Goal: Task Accomplishment & Management: Manage account settings

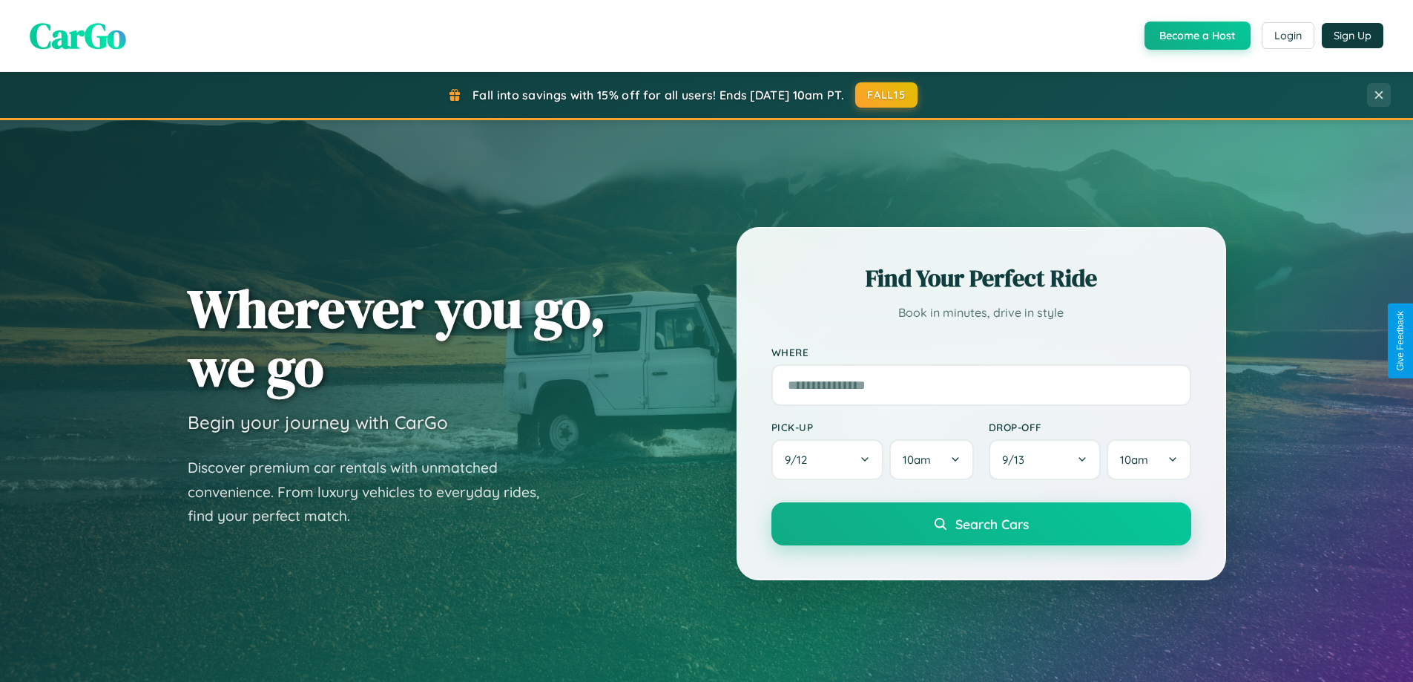
scroll to position [639, 0]
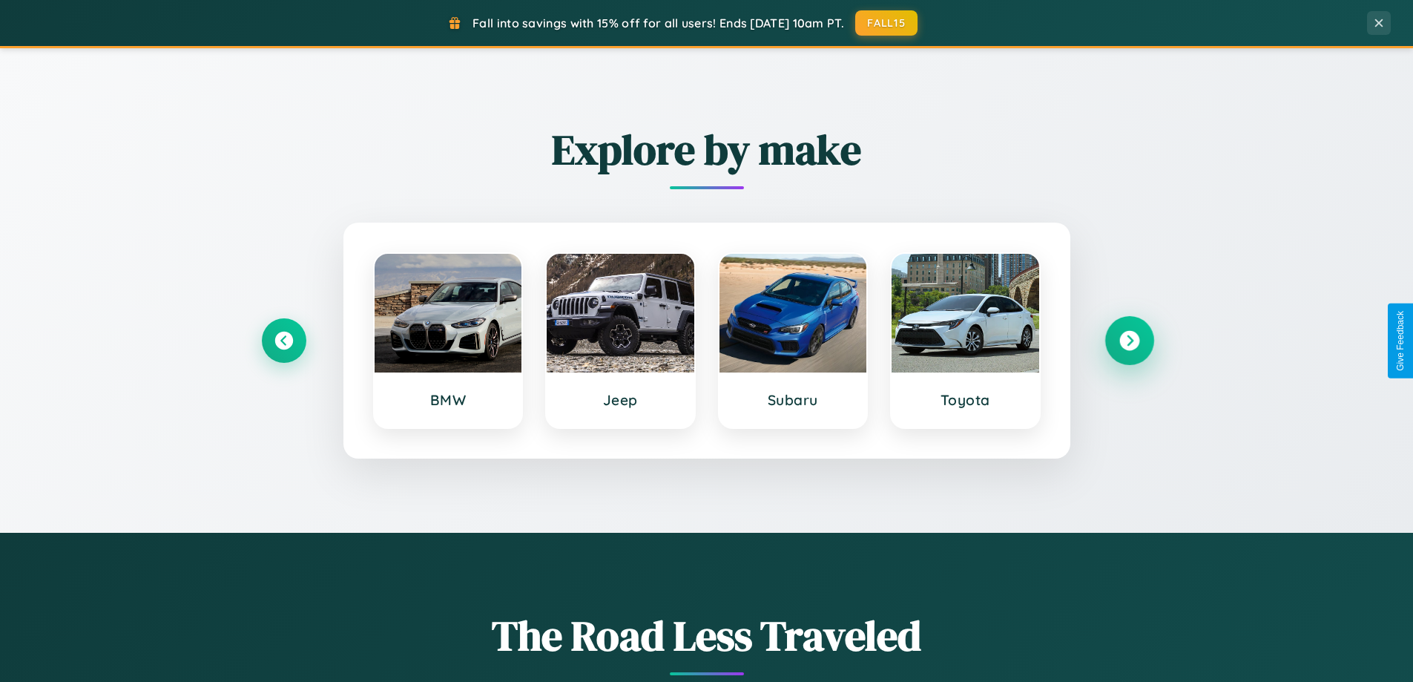
click at [1129, 340] on icon at bounding box center [1129, 341] width 20 height 20
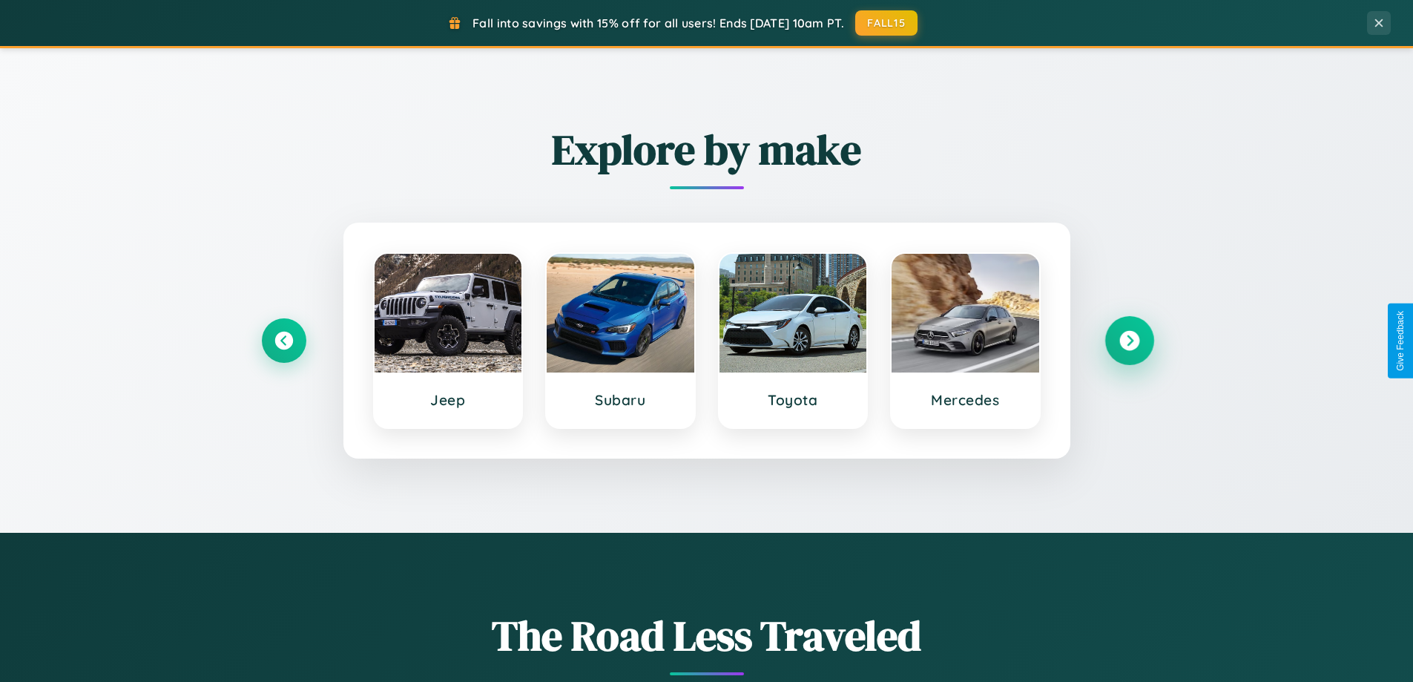
click at [1129, 340] on icon at bounding box center [1129, 341] width 20 height 20
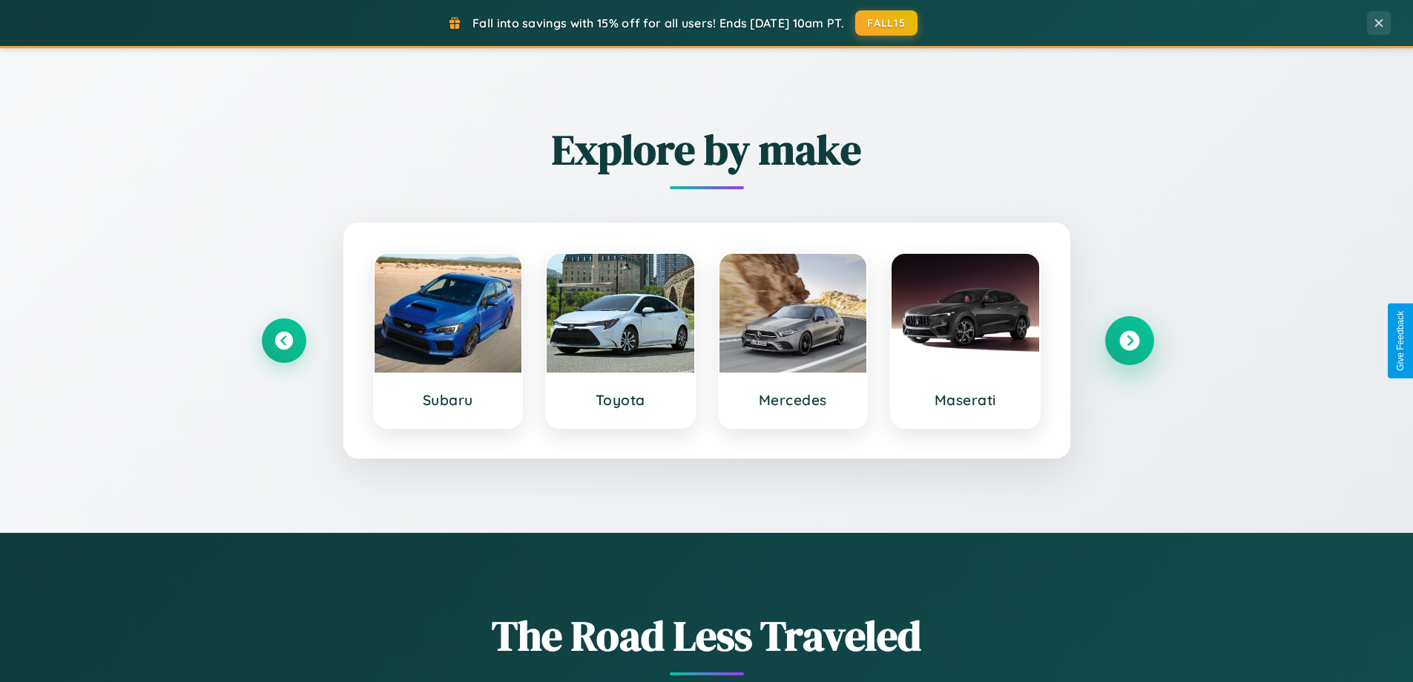
click at [1129, 340] on icon at bounding box center [1129, 341] width 20 height 20
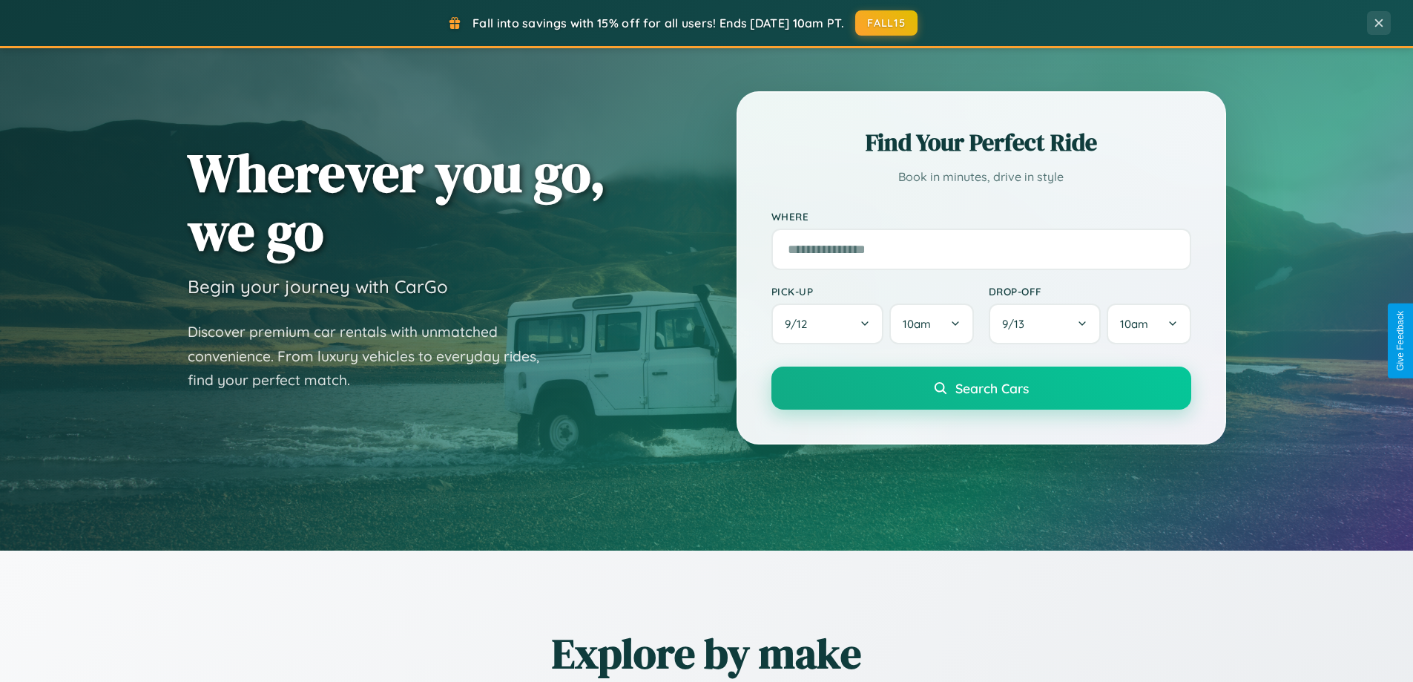
scroll to position [0, 0]
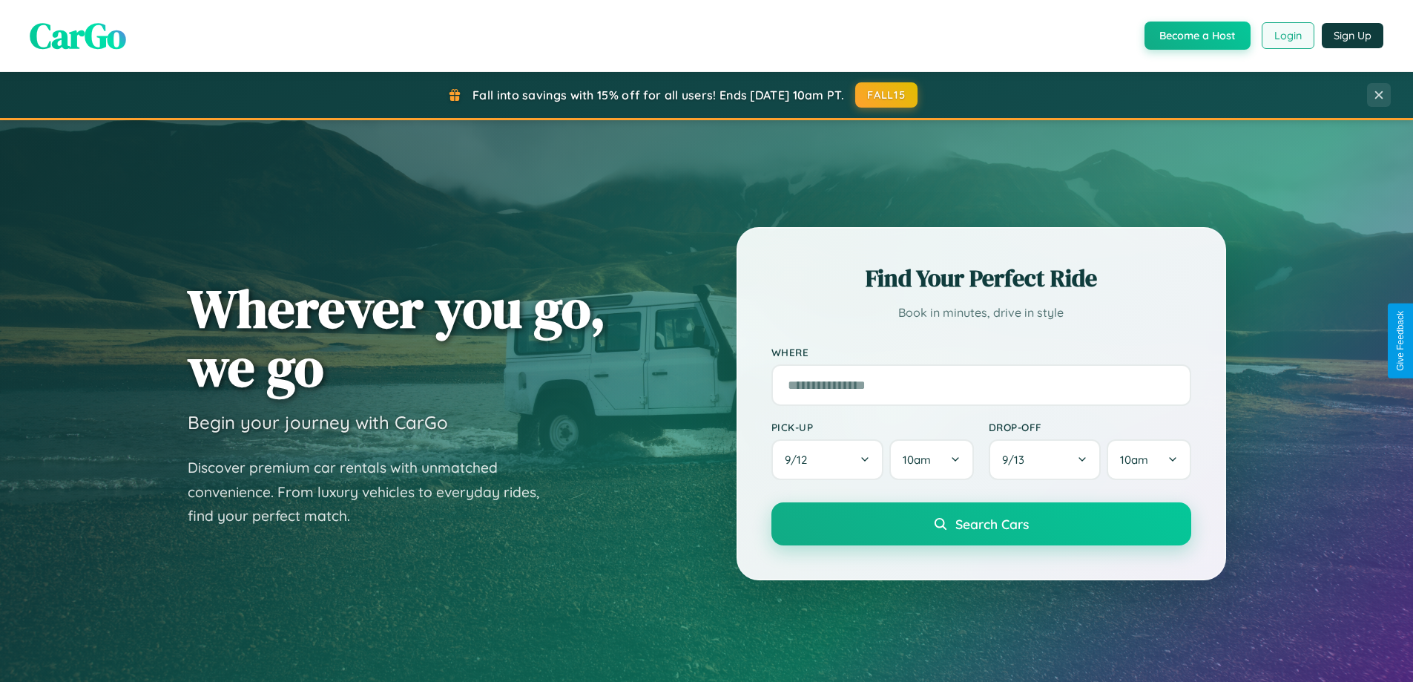
click at [1287, 36] on button "Login" at bounding box center [1288, 35] width 53 height 27
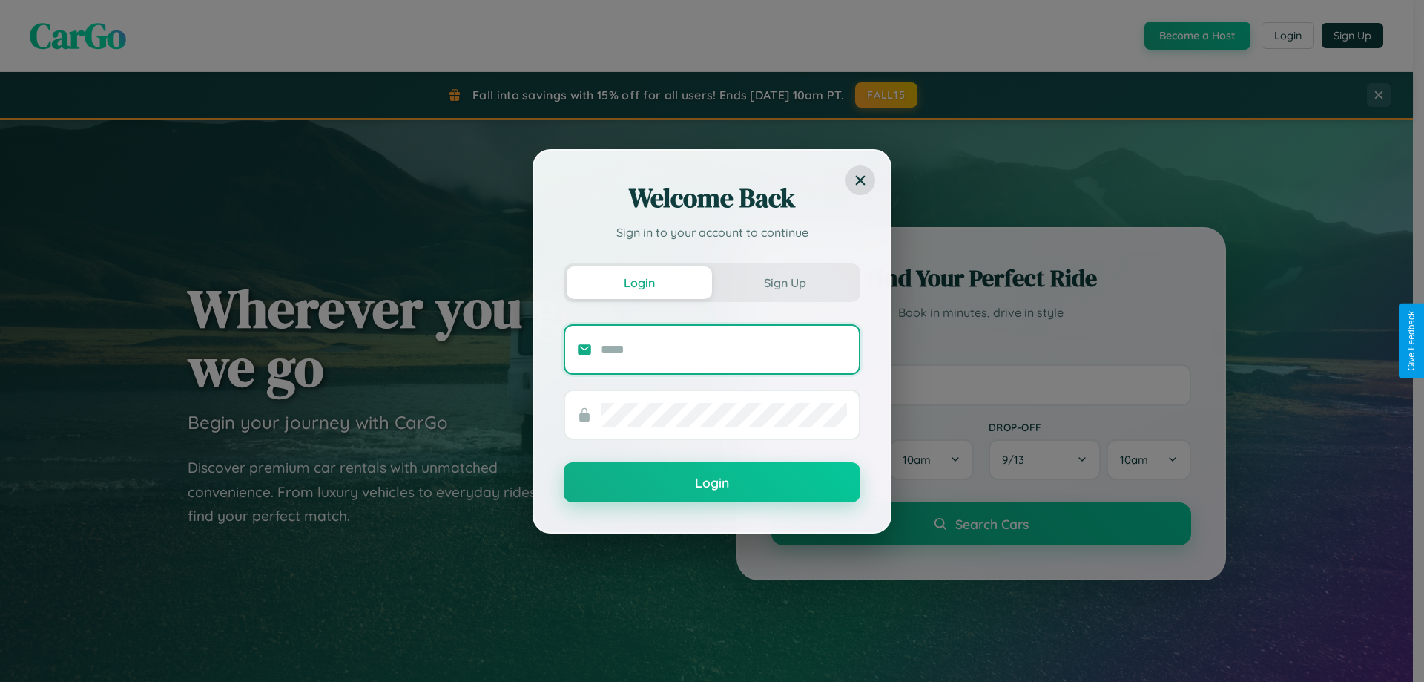
click at [724, 349] on input "text" at bounding box center [724, 349] width 246 height 24
type input "**********"
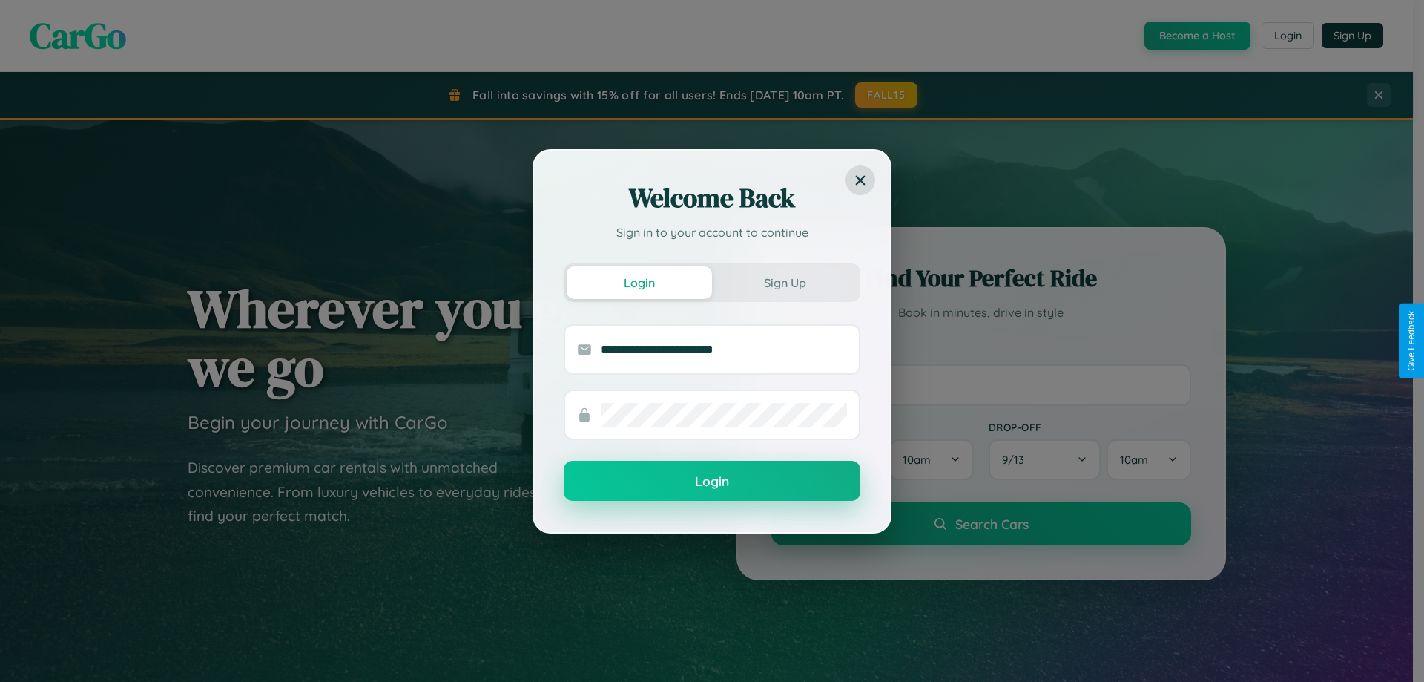
click at [712, 481] on button "Login" at bounding box center [712, 481] width 297 height 40
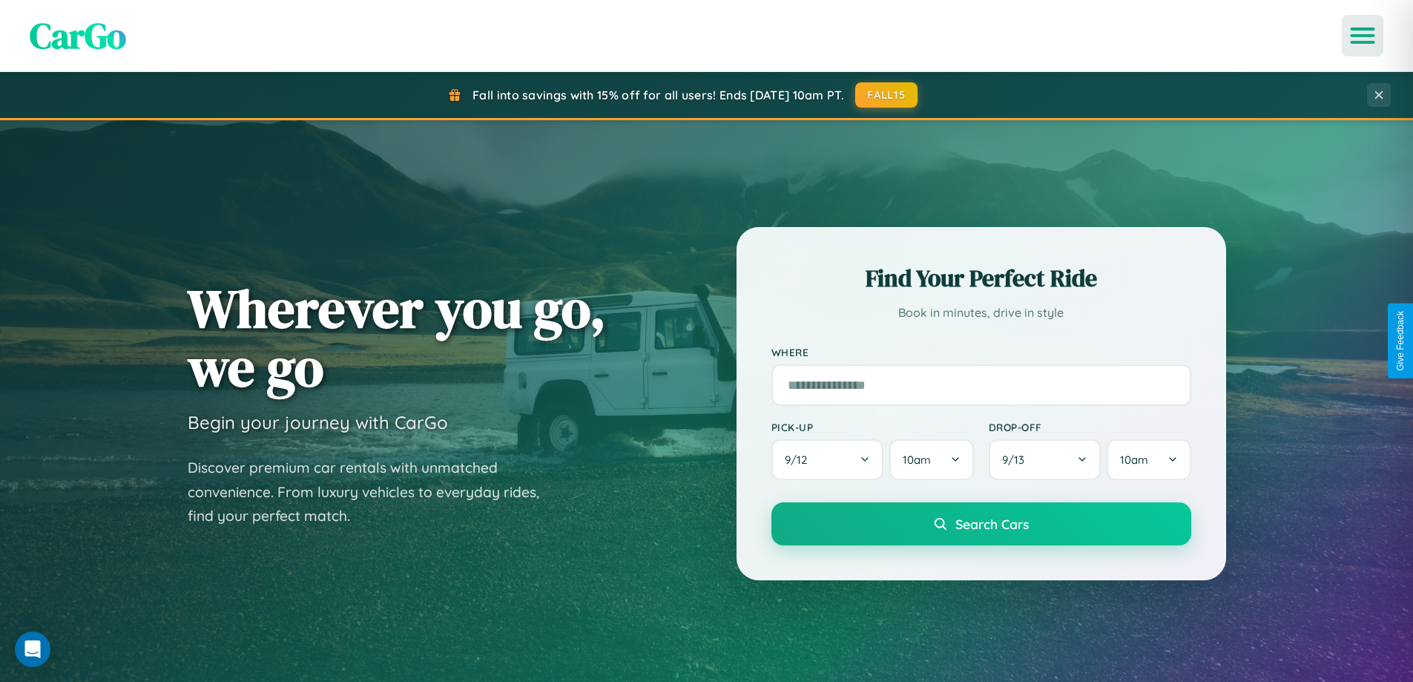
click at [1362, 36] on icon "Open menu" at bounding box center [1363, 35] width 22 height 13
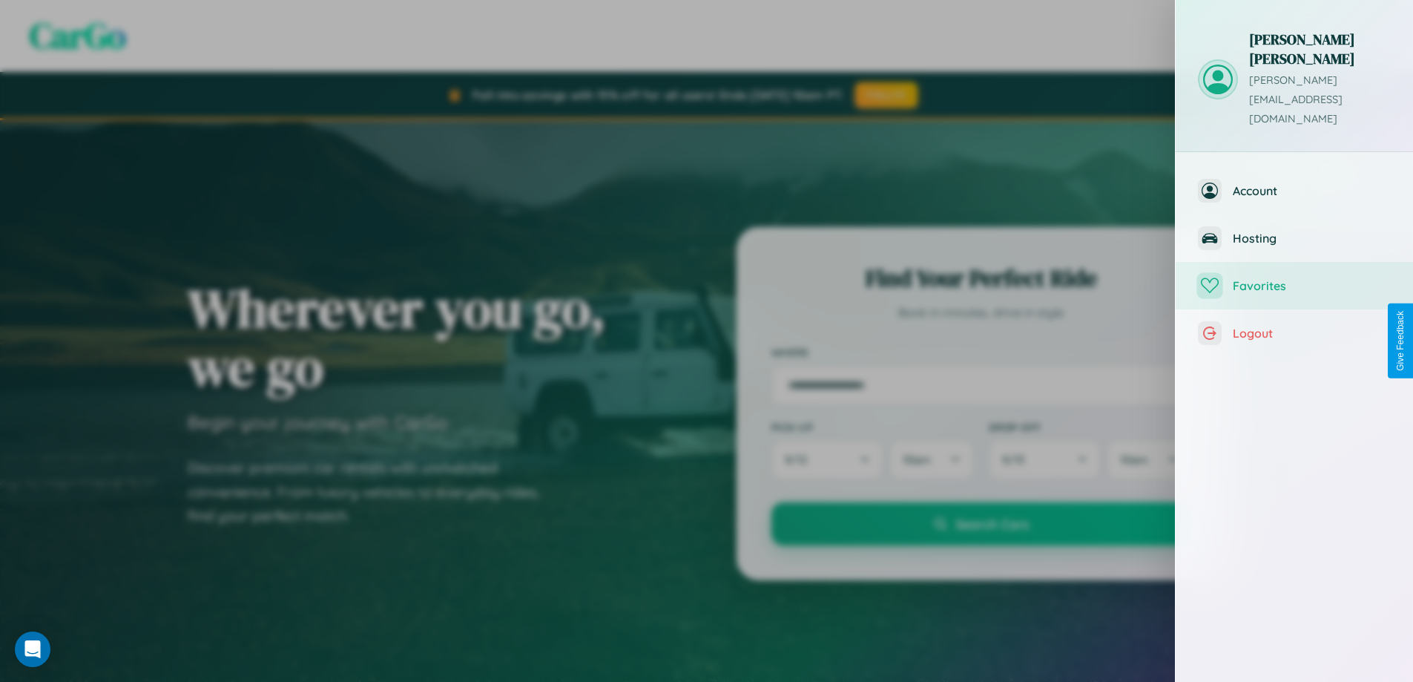
click at [1294, 278] on span "Favorites" at bounding box center [1312, 285] width 158 height 15
